Goal: Entertainment & Leisure: Browse casually

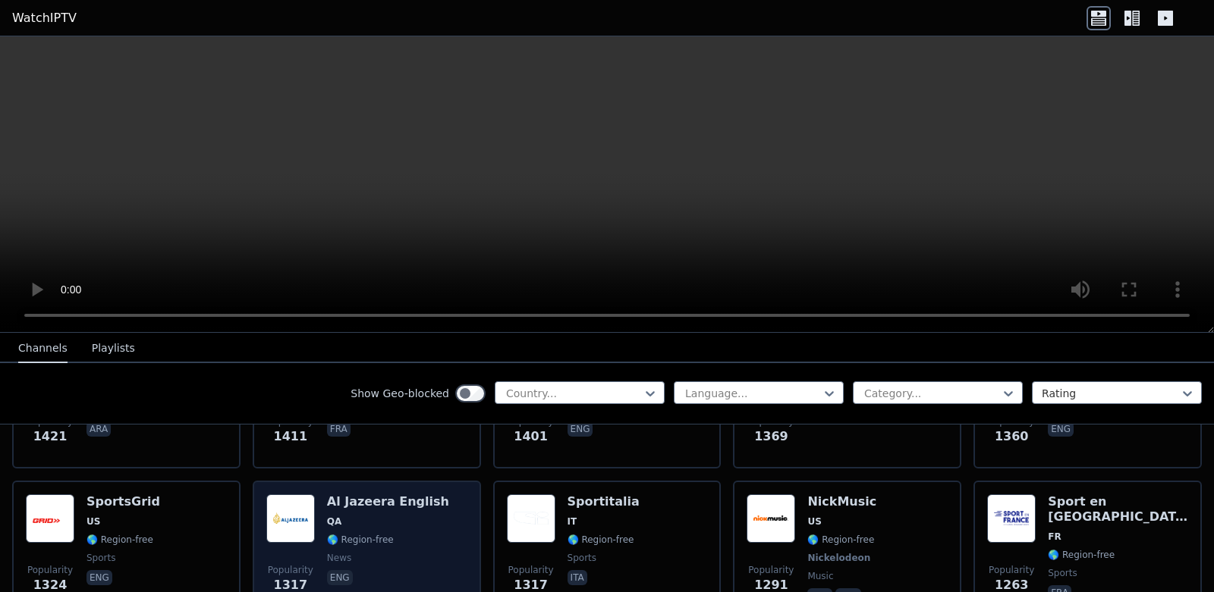
scroll to position [2124, 0]
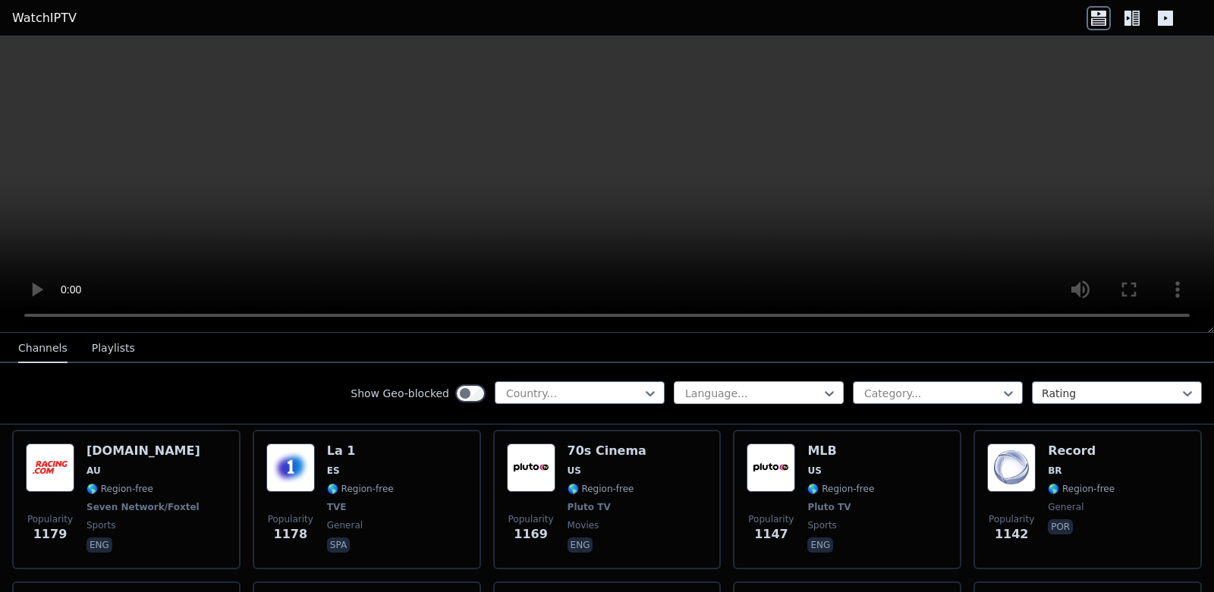
click at [721, 393] on div at bounding box center [752, 393] width 138 height 15
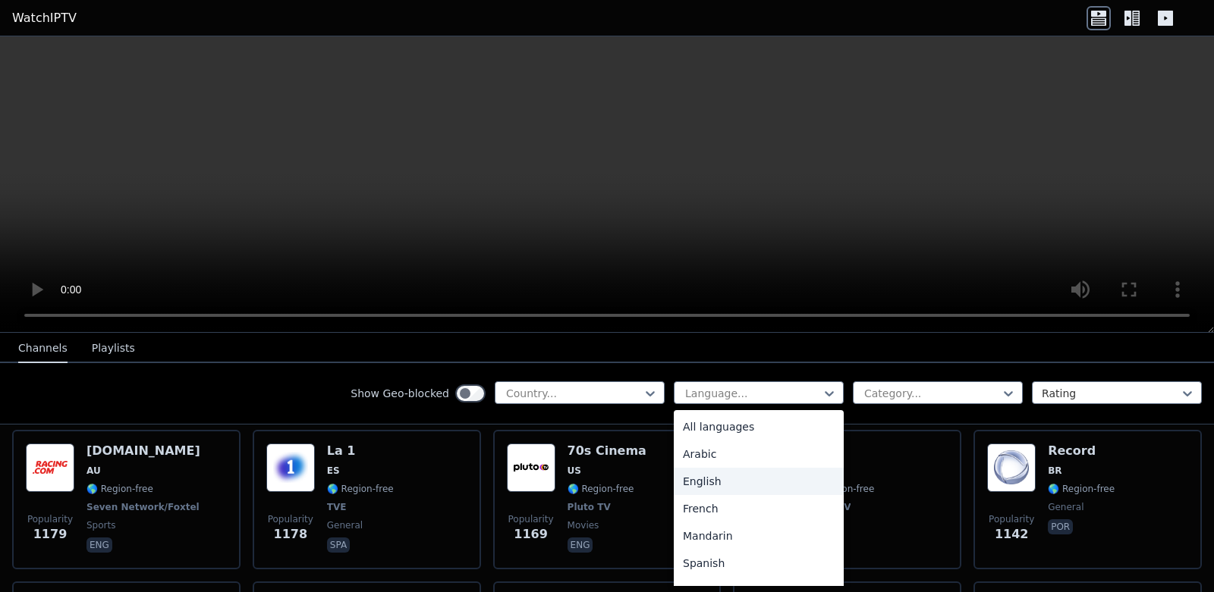
click at [766, 484] on div "English" at bounding box center [759, 481] width 170 height 27
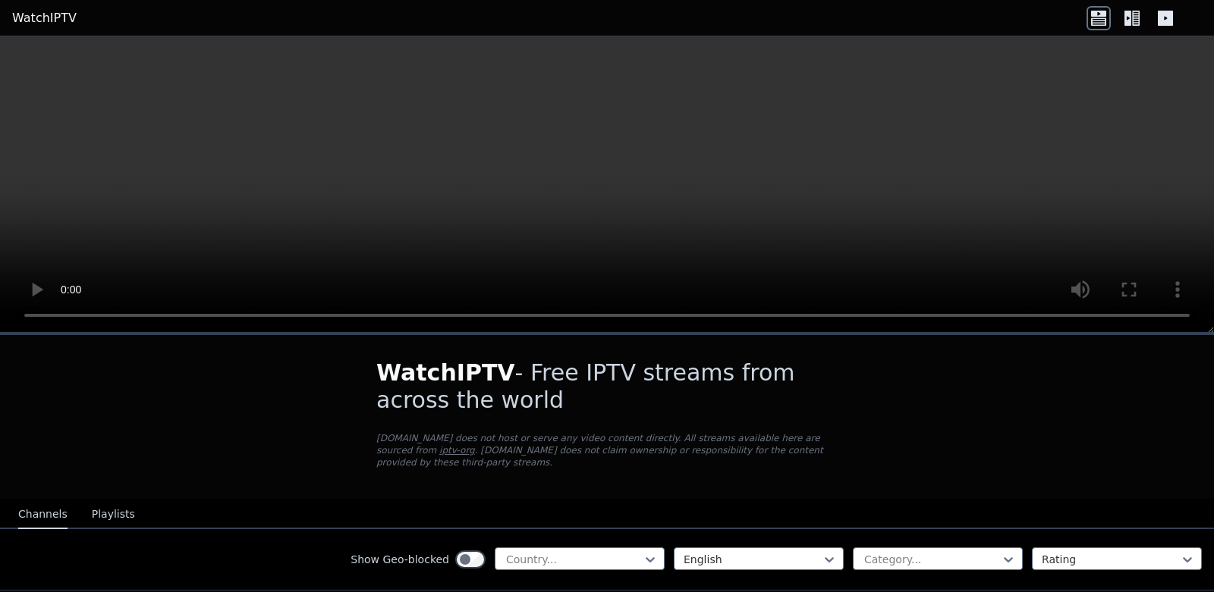
scroll to position [708, 0]
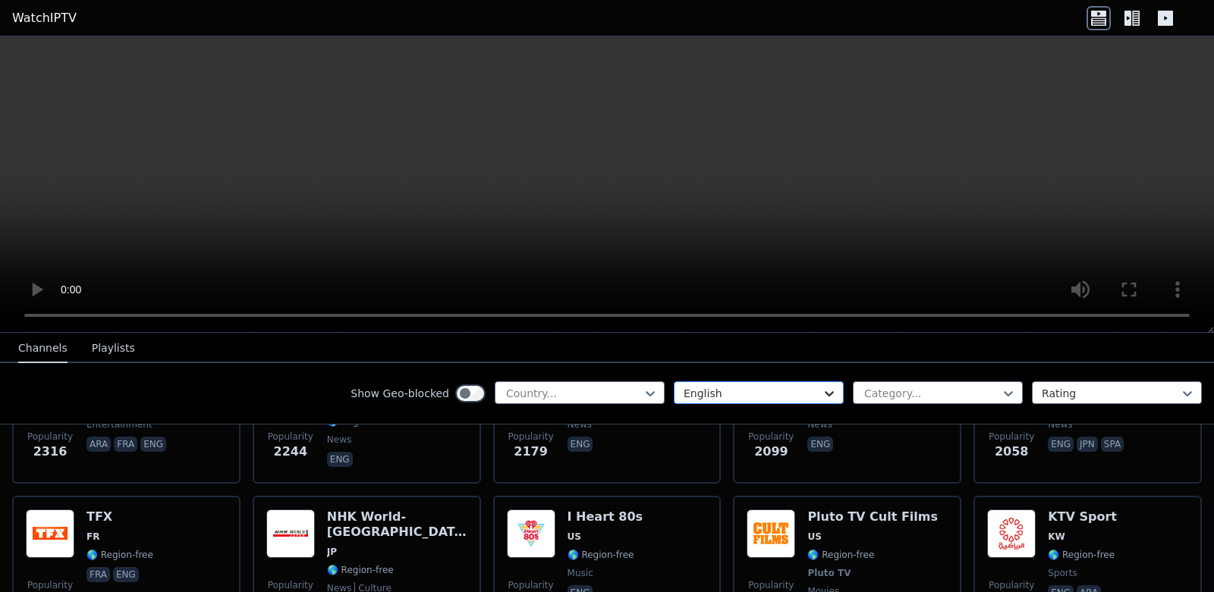
click at [822, 391] on icon at bounding box center [829, 393] width 15 height 15
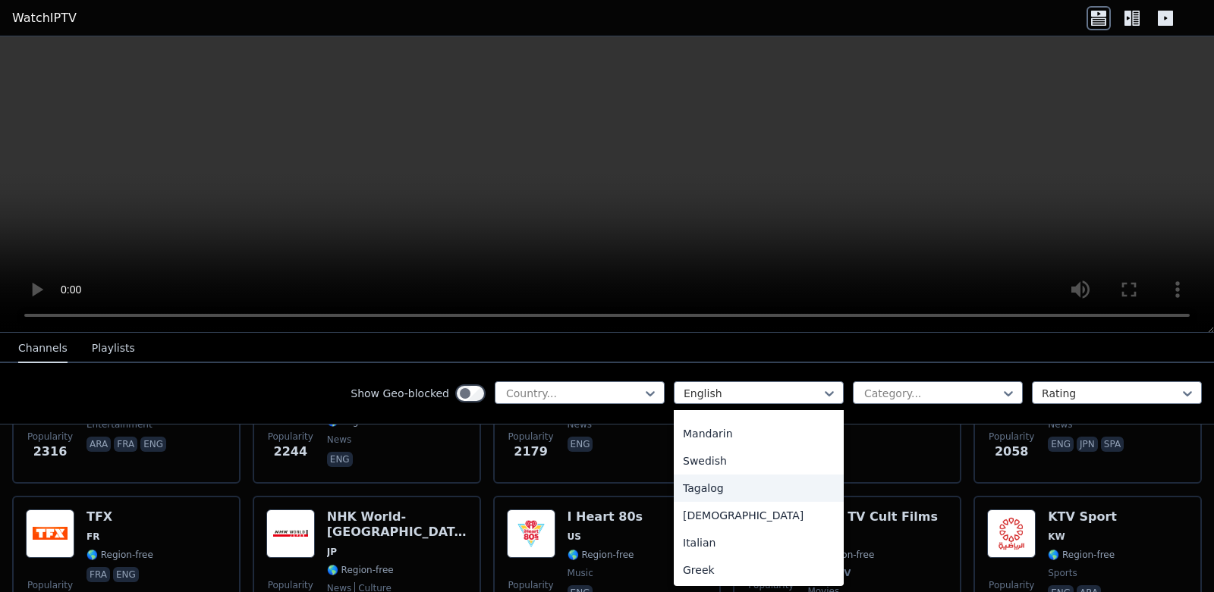
scroll to position [354, 0]
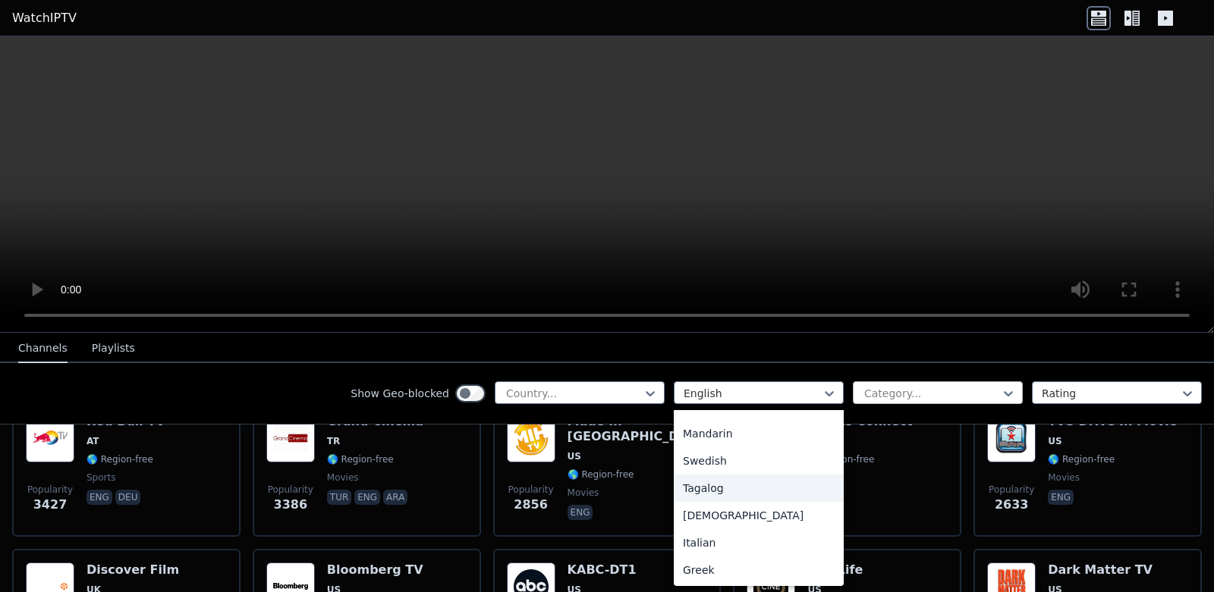
click at [985, 391] on div at bounding box center [932, 393] width 138 height 15
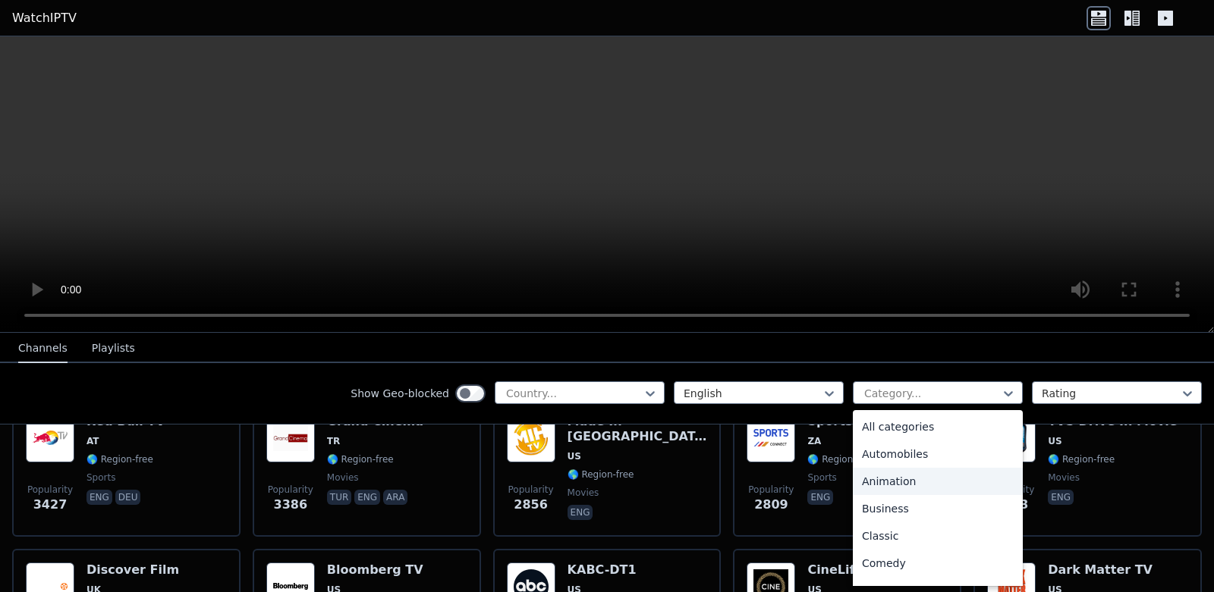
click at [897, 486] on div "Animation" at bounding box center [938, 481] width 170 height 27
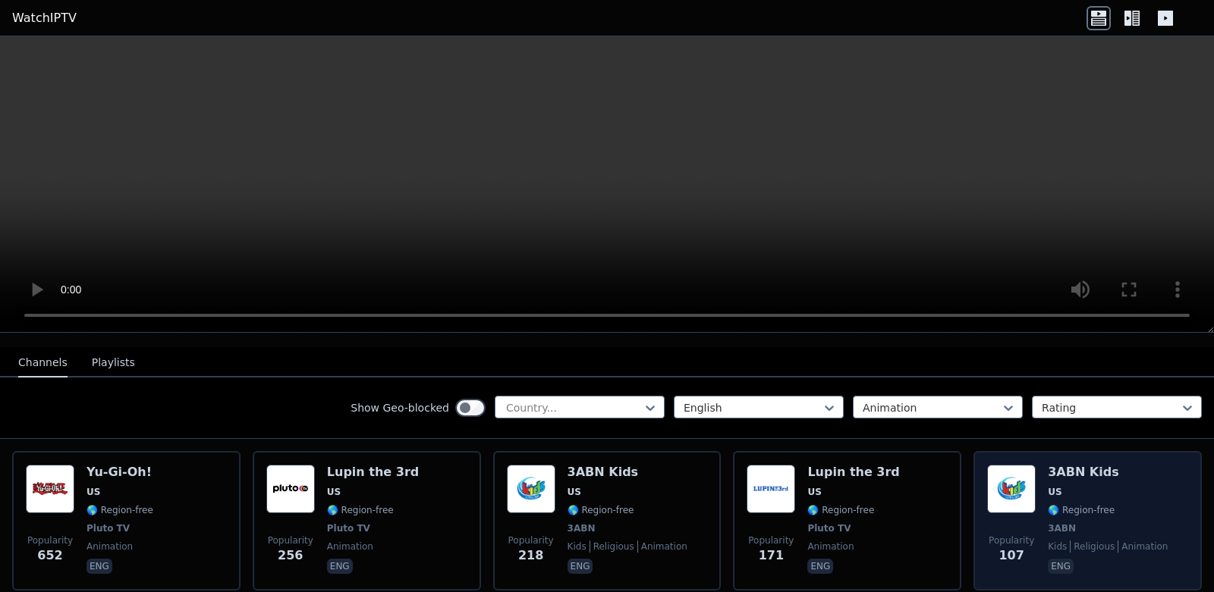
scroll to position [201, 0]
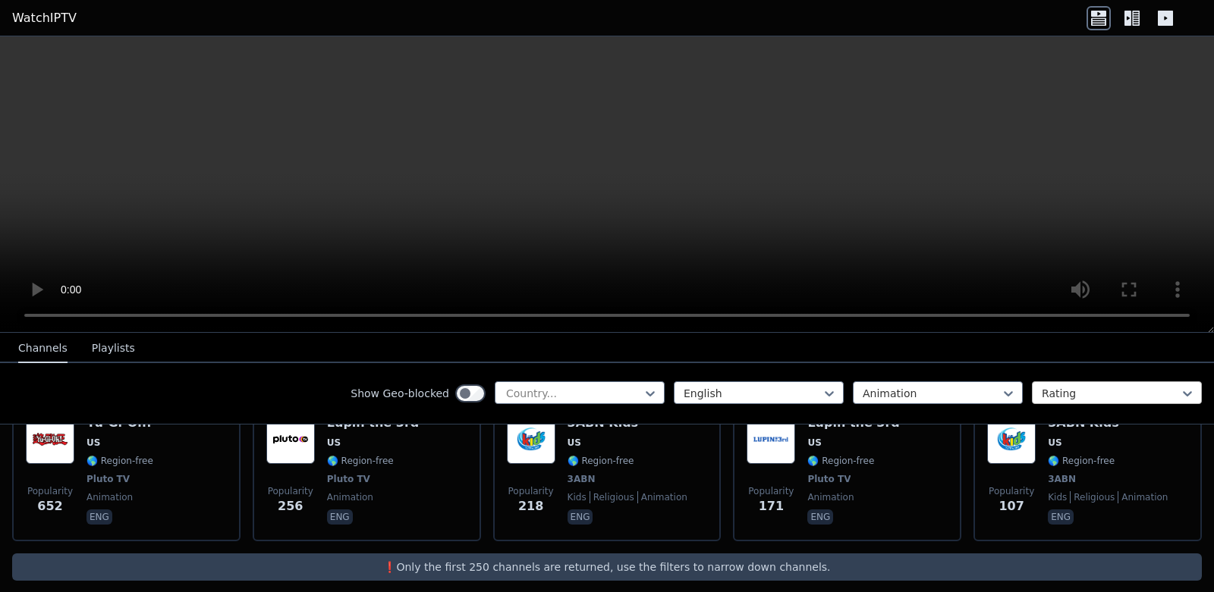
click at [1129, 401] on div "Rating" at bounding box center [1117, 393] width 170 height 23
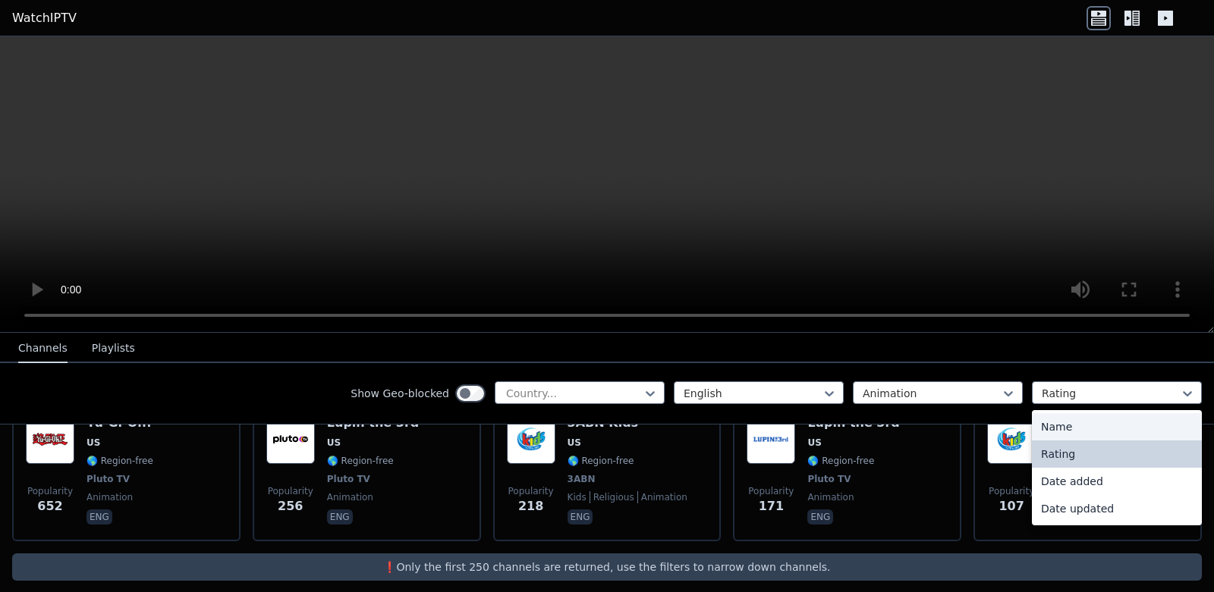
click at [1087, 425] on div "Name" at bounding box center [1117, 426] width 170 height 27
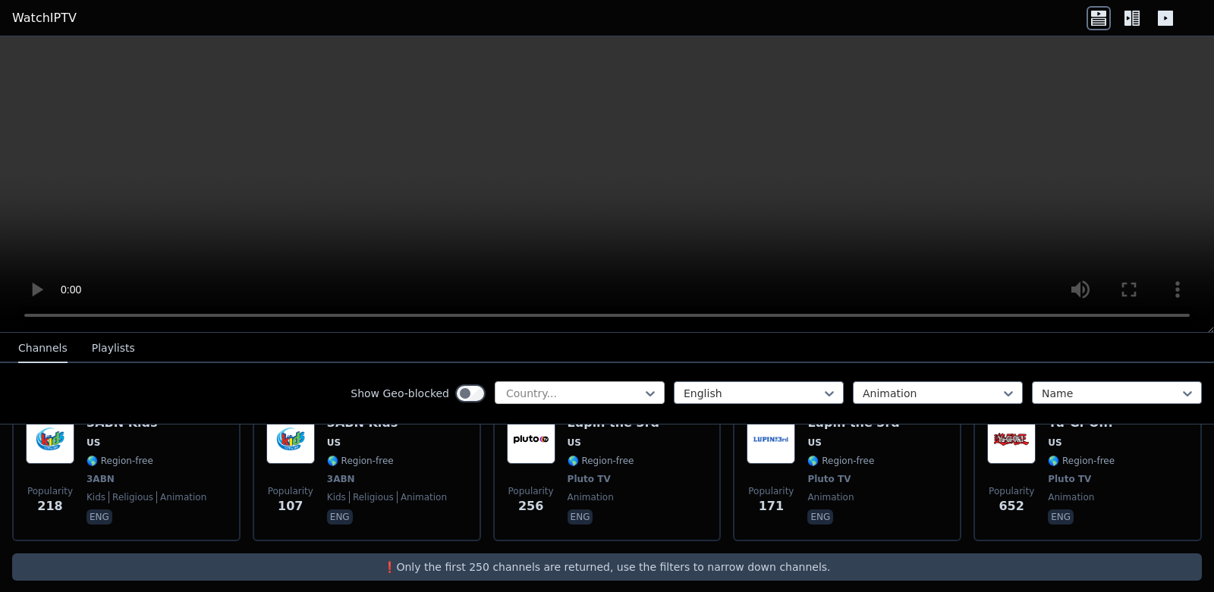
click at [532, 392] on div at bounding box center [573, 393] width 138 height 15
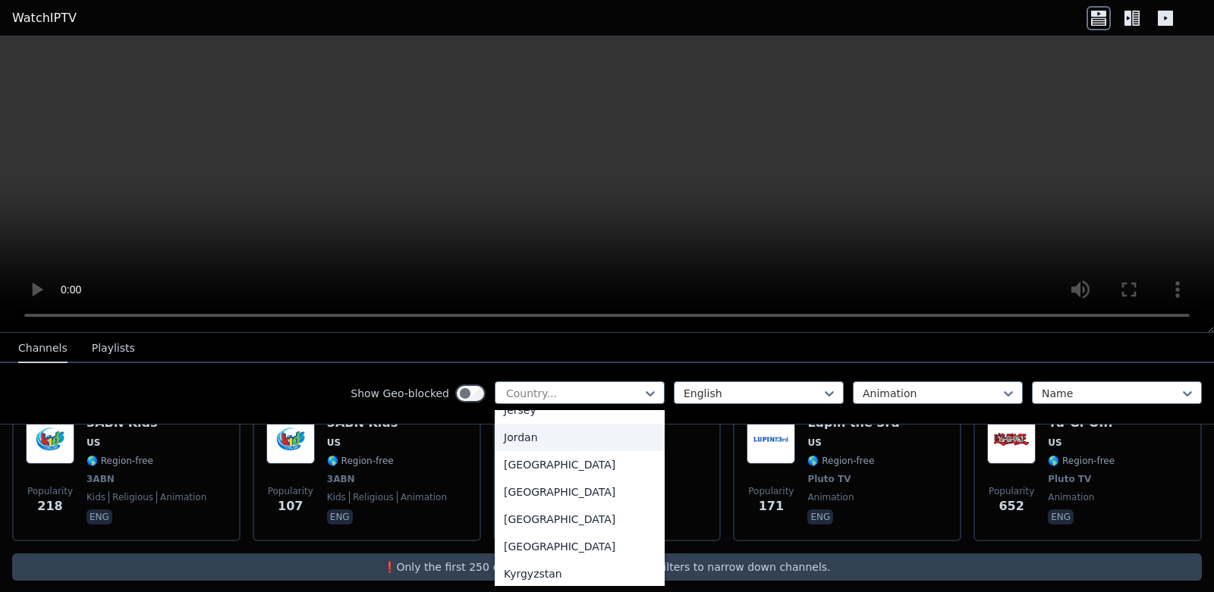
scroll to position [2284, 0]
click at [539, 505] on div "[GEOGRAPHIC_DATA]" at bounding box center [580, 491] width 170 height 27
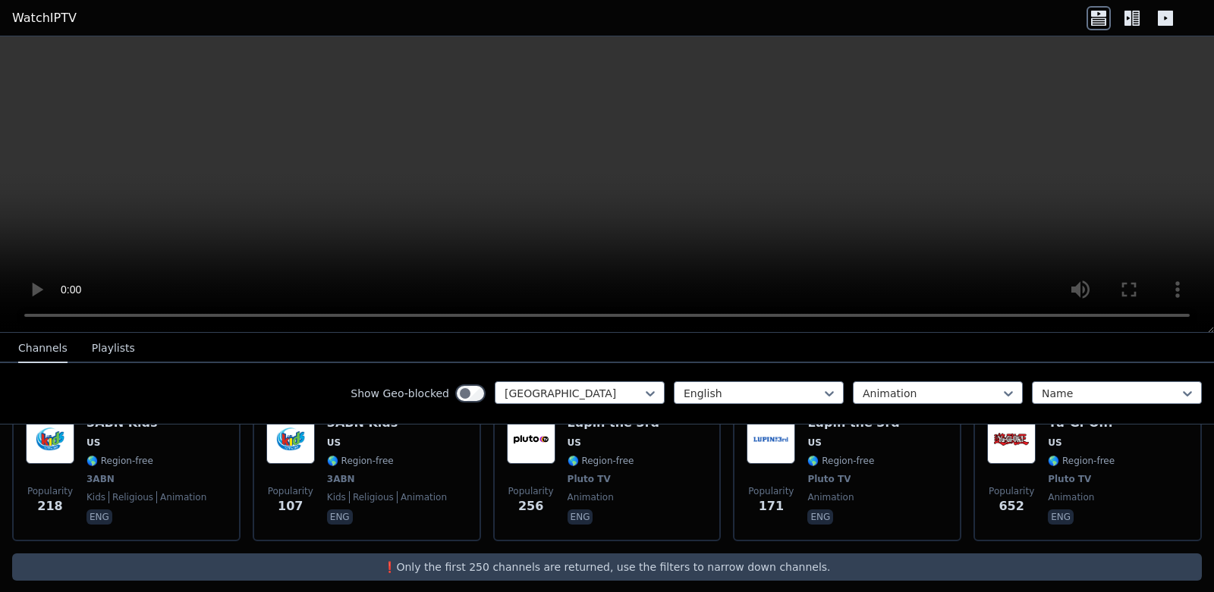
scroll to position [61, 0]
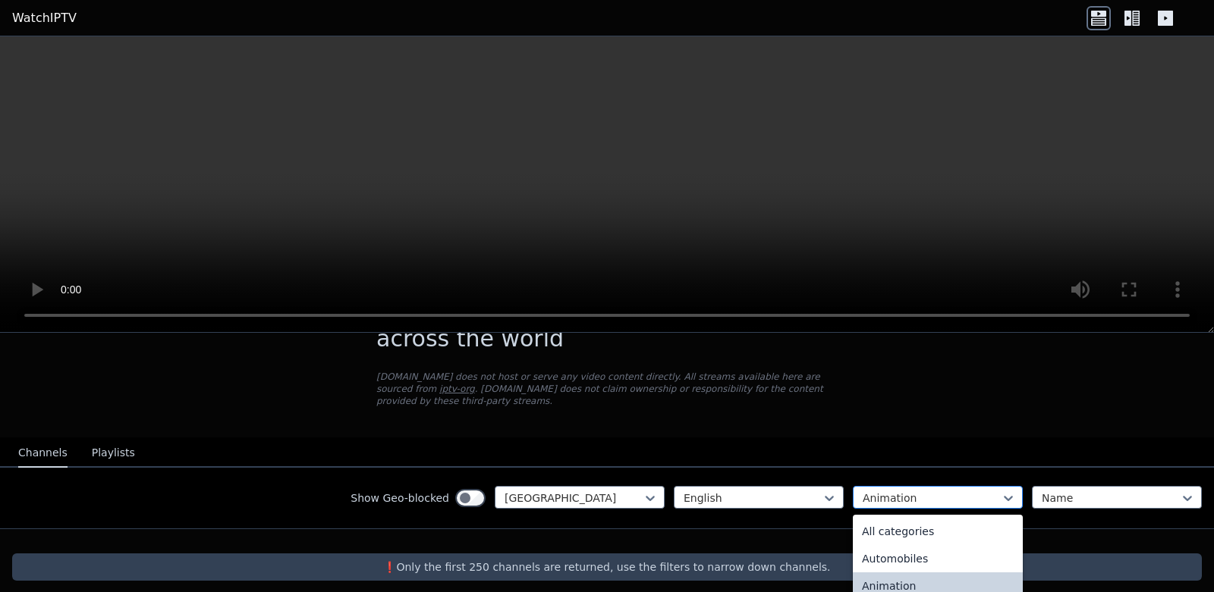
click at [901, 491] on div at bounding box center [932, 498] width 138 height 15
click at [898, 576] on div "Movies" at bounding box center [938, 586] width 170 height 27
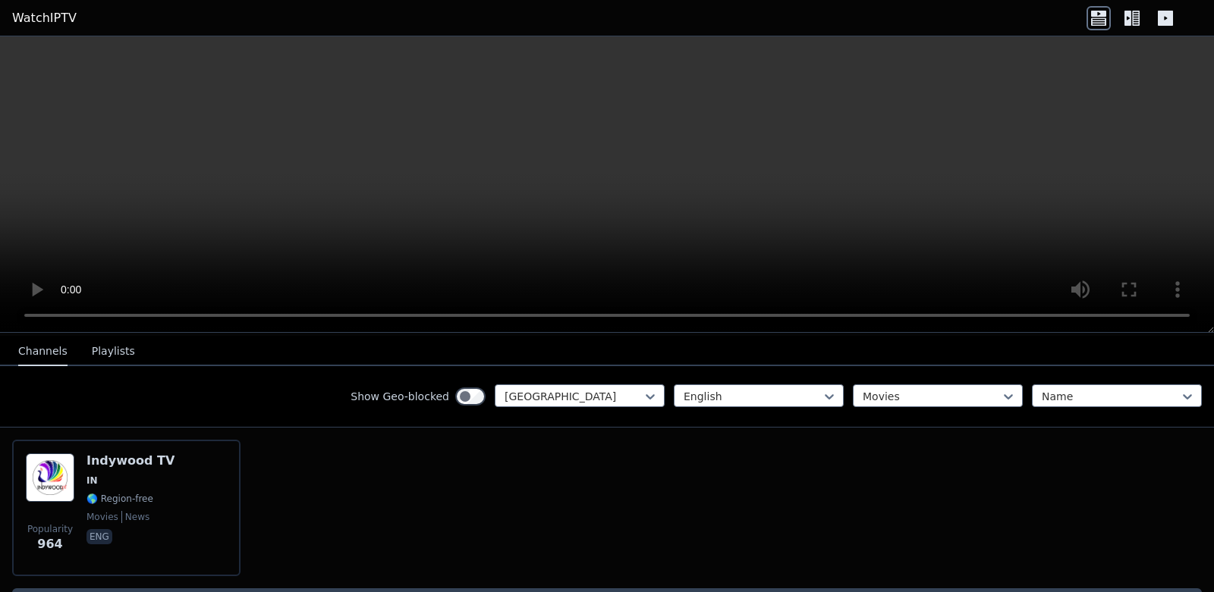
scroll to position [198, 0]
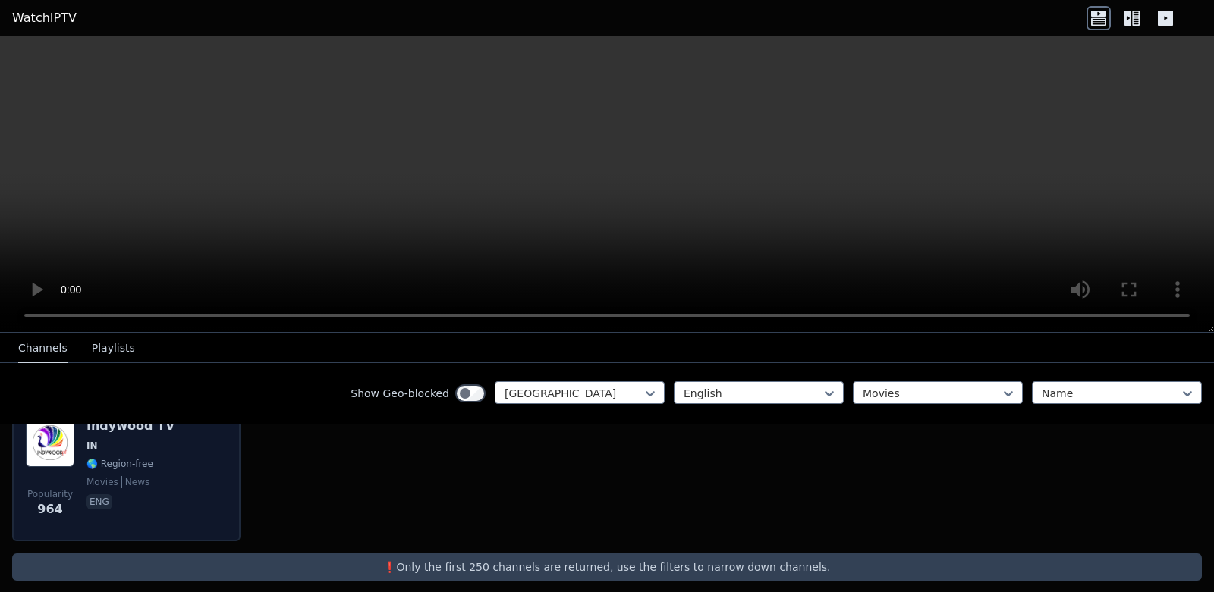
click at [121, 496] on span "eng" at bounding box center [130, 504] width 88 height 18
click at [122, 495] on span "eng" at bounding box center [130, 504] width 88 height 18
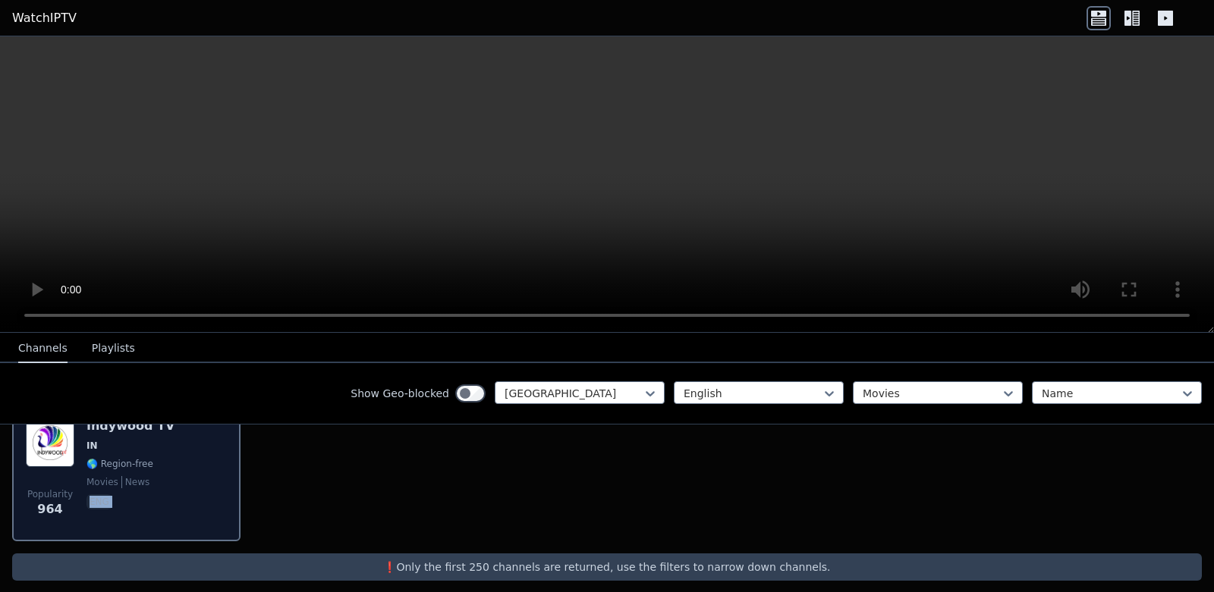
click at [122, 495] on span "eng" at bounding box center [130, 504] width 88 height 18
click at [159, 476] on span "movies news" at bounding box center [130, 482] width 88 height 12
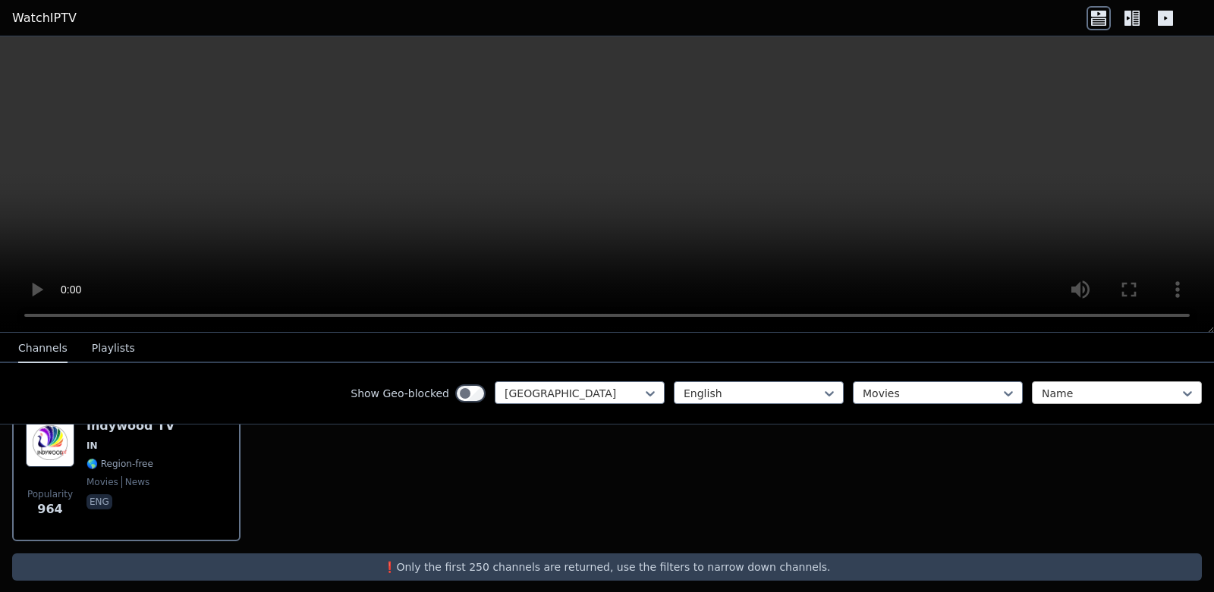
click at [1106, 398] on div at bounding box center [1111, 393] width 138 height 15
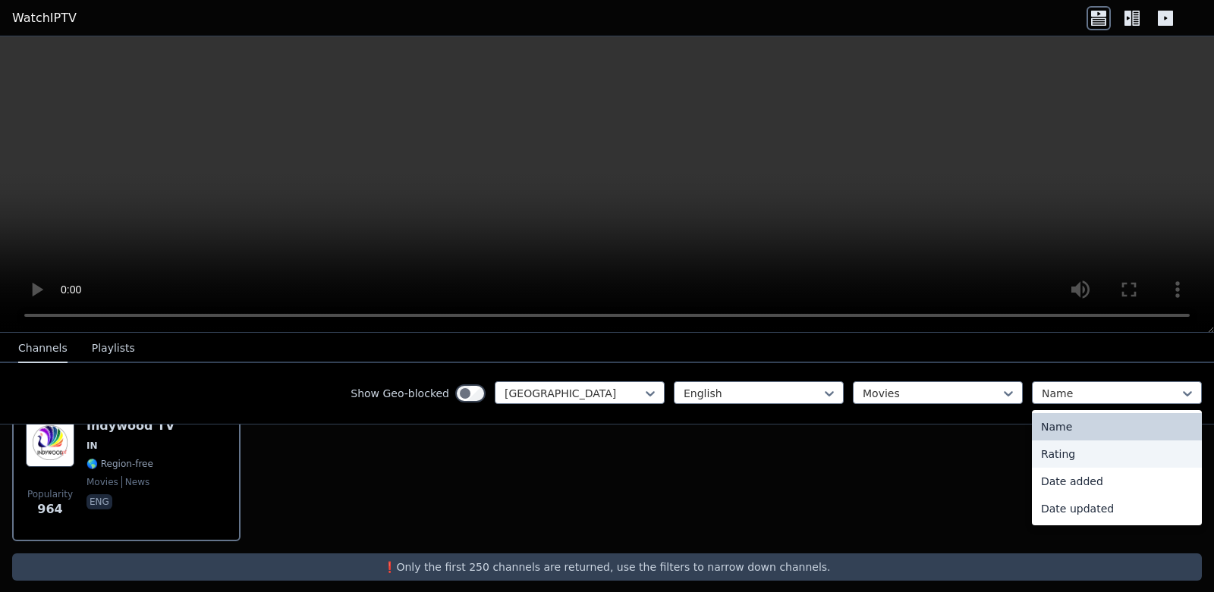
click at [1094, 448] on div "Rating" at bounding box center [1117, 454] width 170 height 27
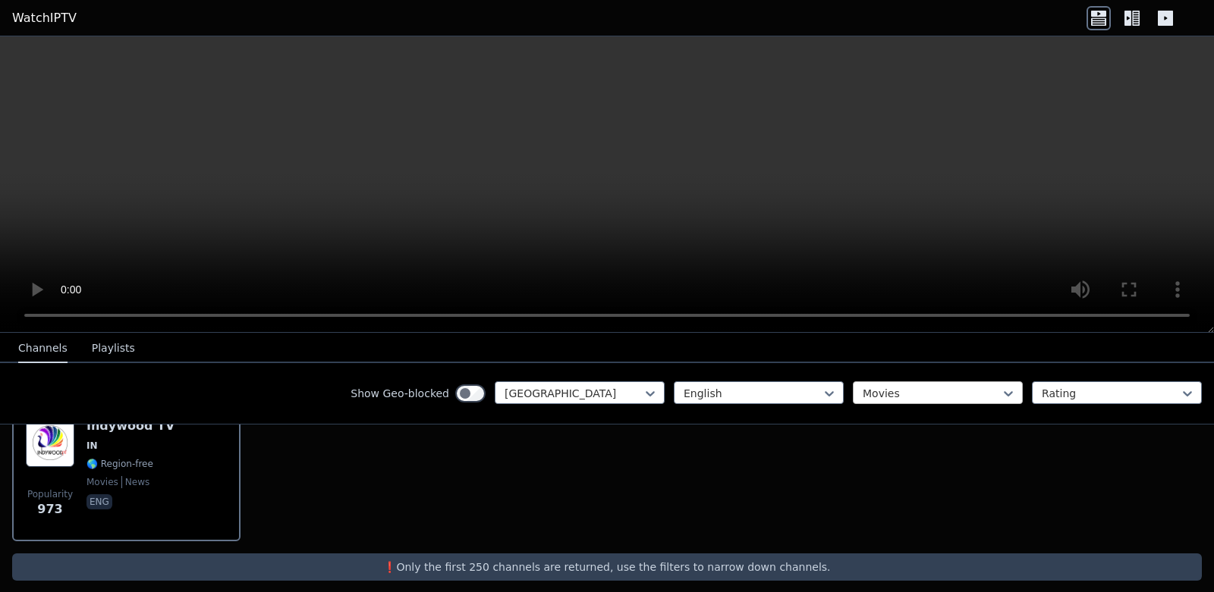
click at [918, 388] on div at bounding box center [932, 393] width 138 height 15
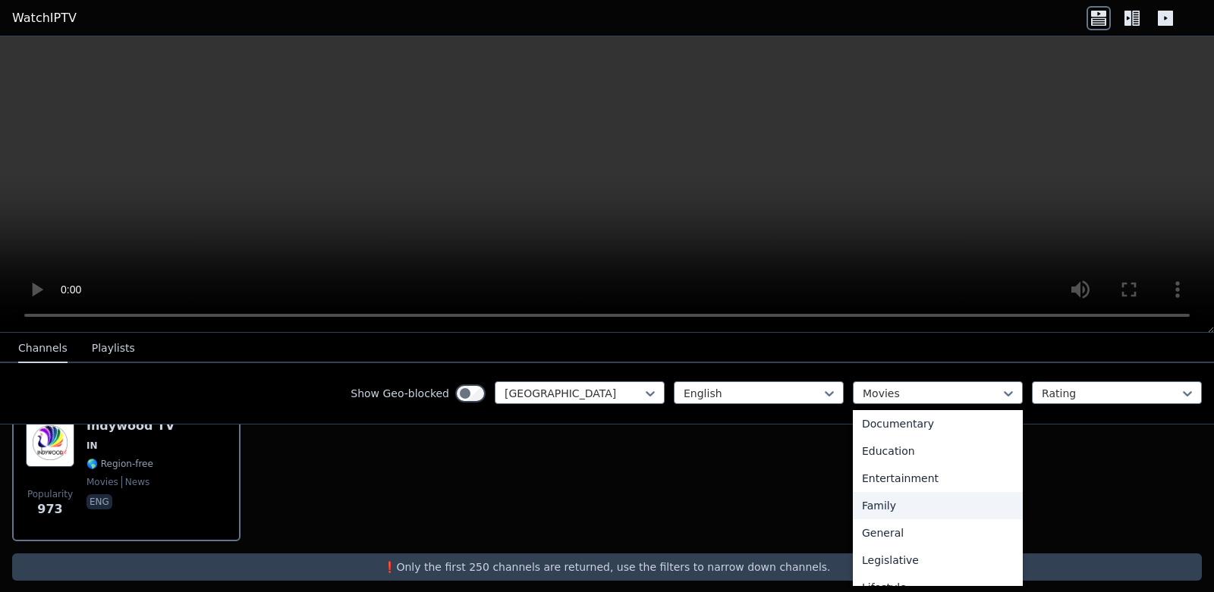
scroll to position [567, 0]
click at [933, 513] on div "Sports" at bounding box center [938, 515] width 170 height 27
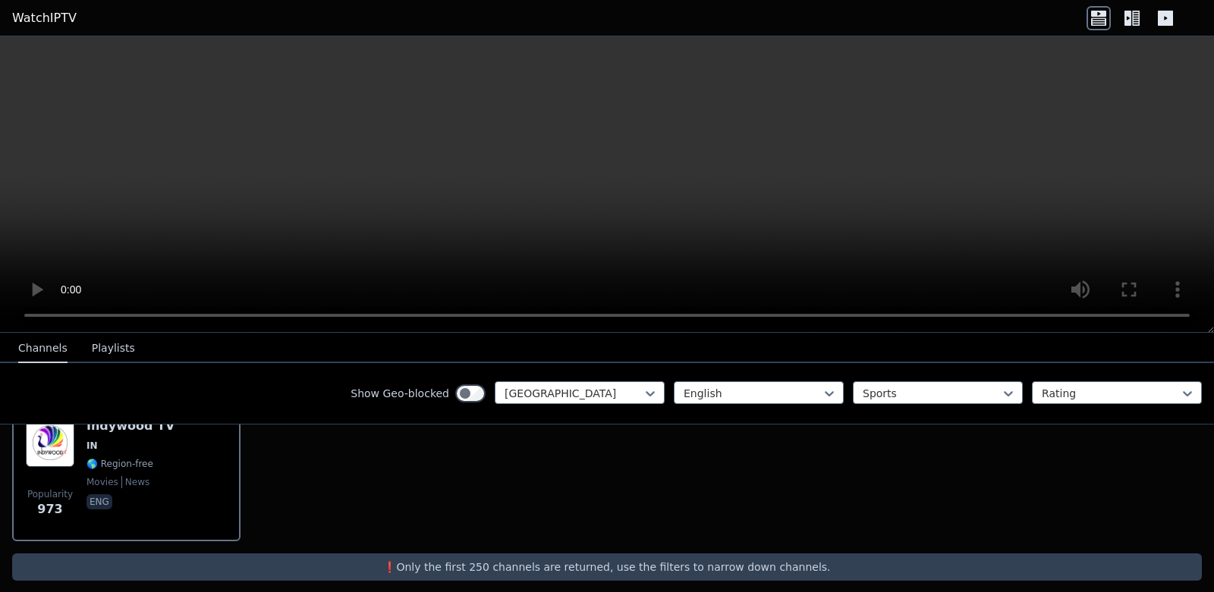
scroll to position [61, 0]
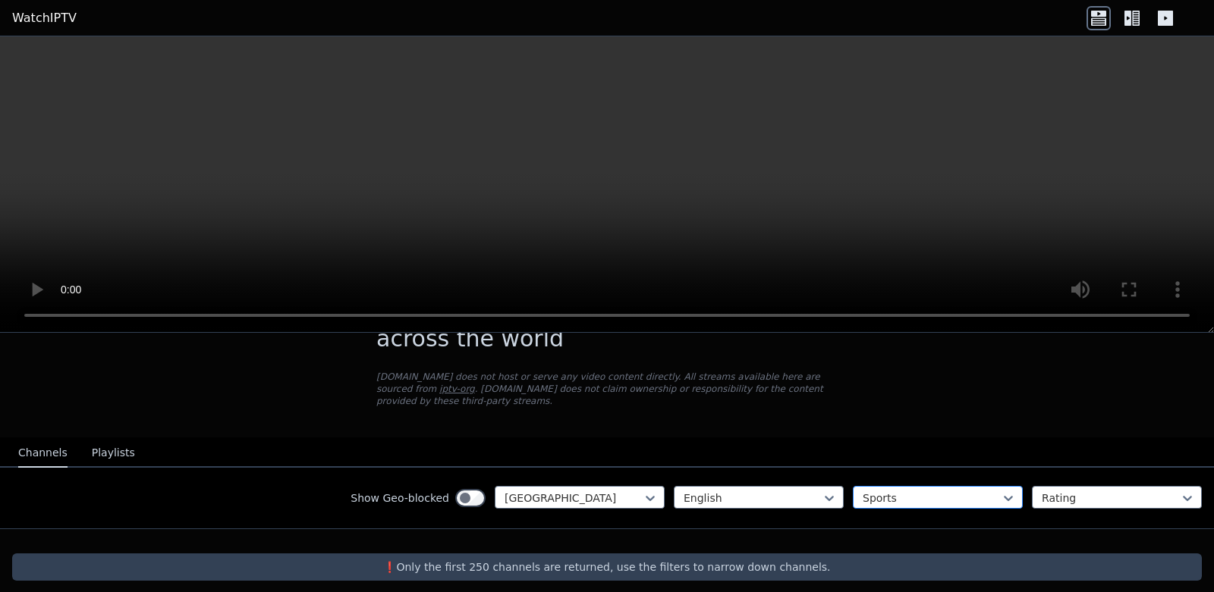
click at [923, 495] on div "option Sports, selected. Sports" at bounding box center [938, 497] width 170 height 23
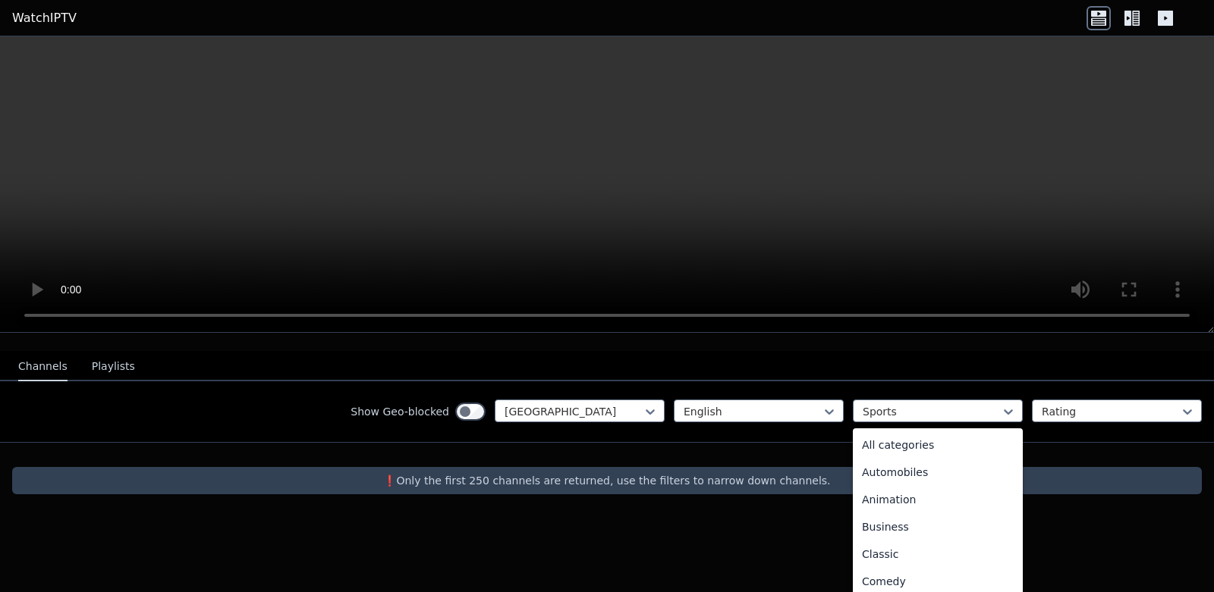
scroll to position [467, 0]
click at [946, 429] on div "News" at bounding box center [938, 442] width 170 height 27
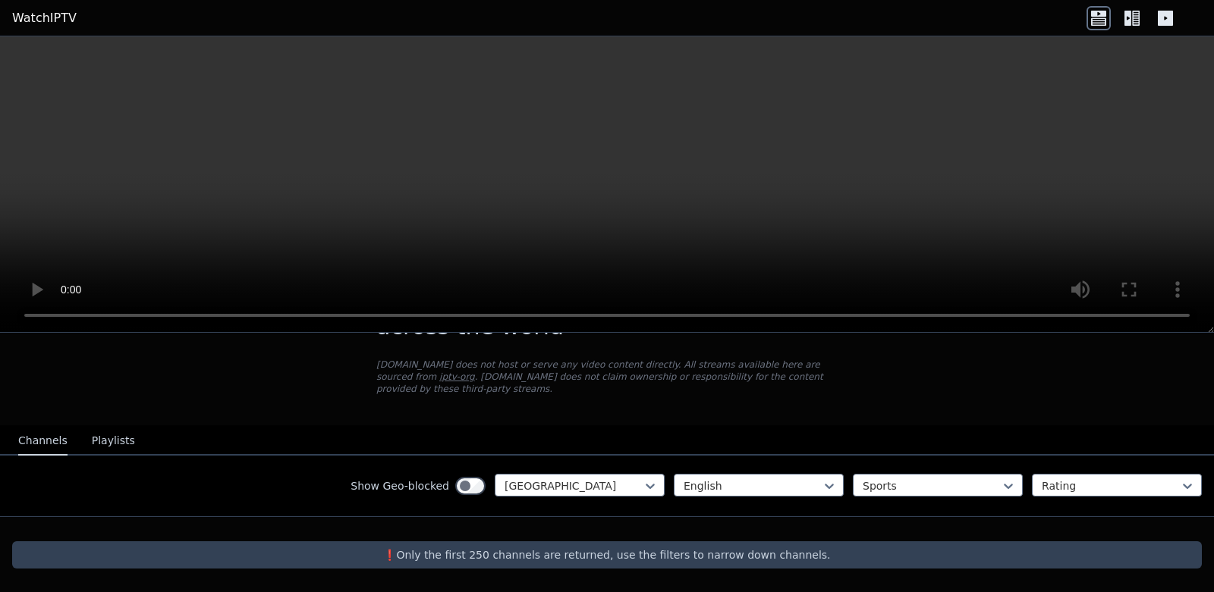
scroll to position [61, 0]
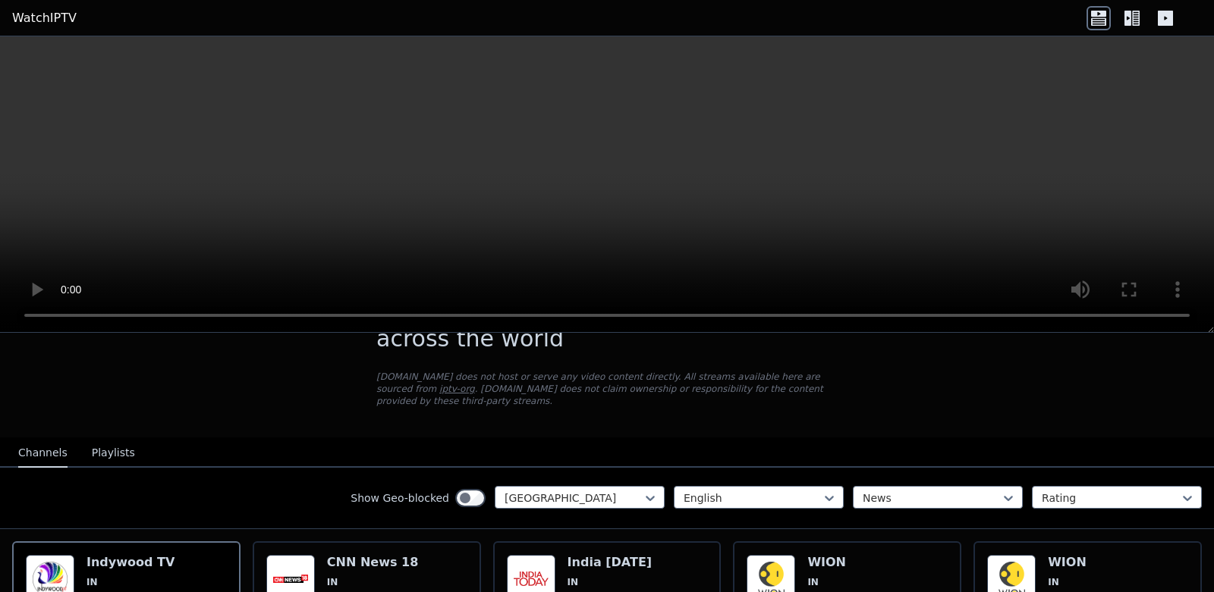
scroll to position [198, 0]
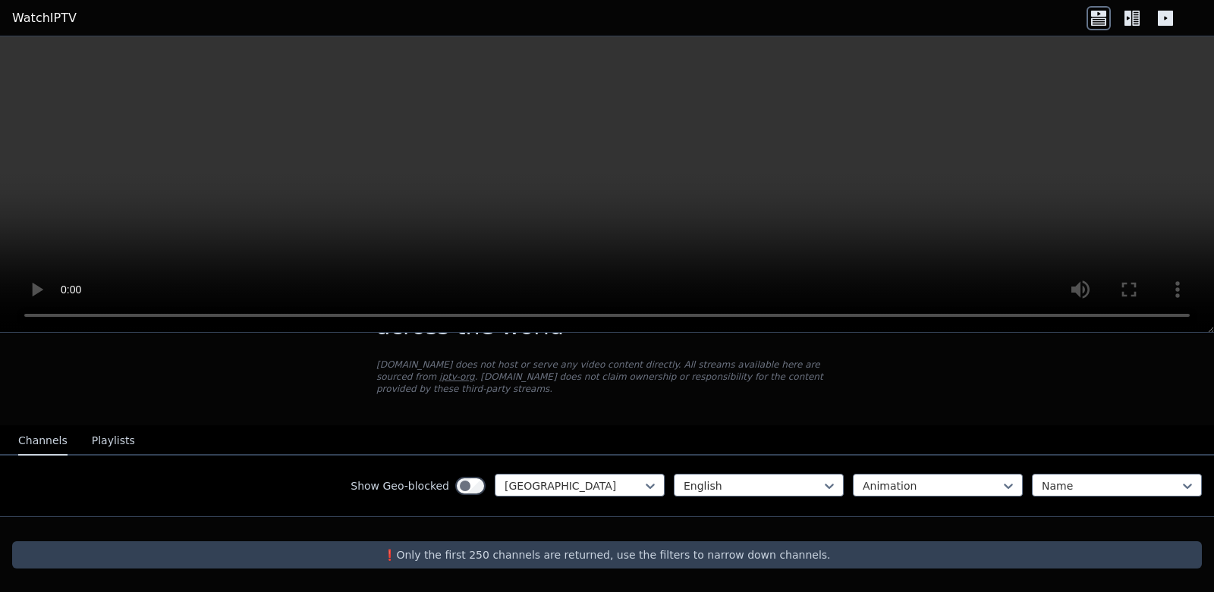
scroll to position [61, 0]
